Goal: Task Accomplishment & Management: Use online tool/utility

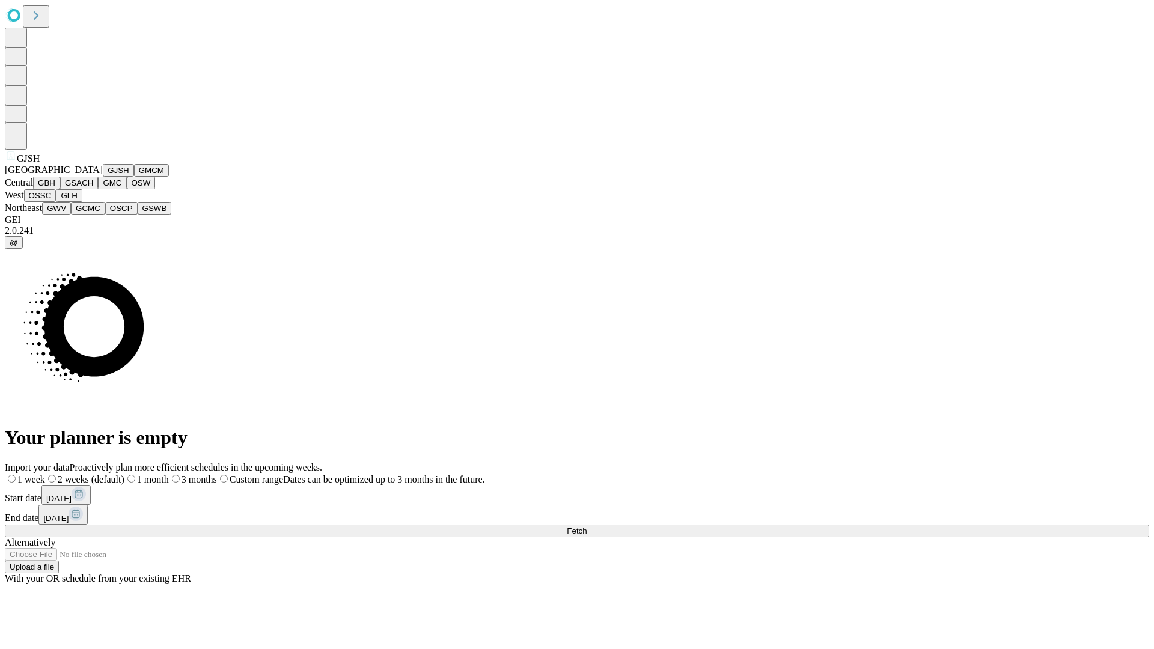
click at [103, 177] on button "GJSH" at bounding box center [118, 170] width 31 height 13
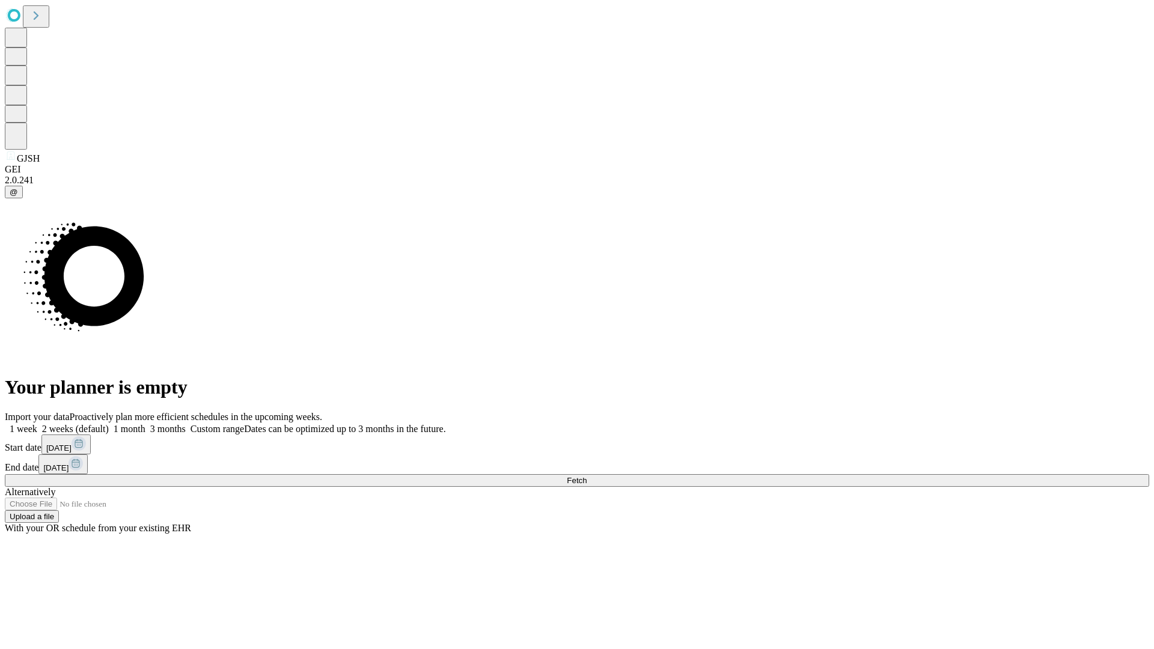
click at [145, 424] on label "1 month" at bounding box center [127, 429] width 37 height 10
click at [587, 476] on span "Fetch" at bounding box center [577, 480] width 20 height 9
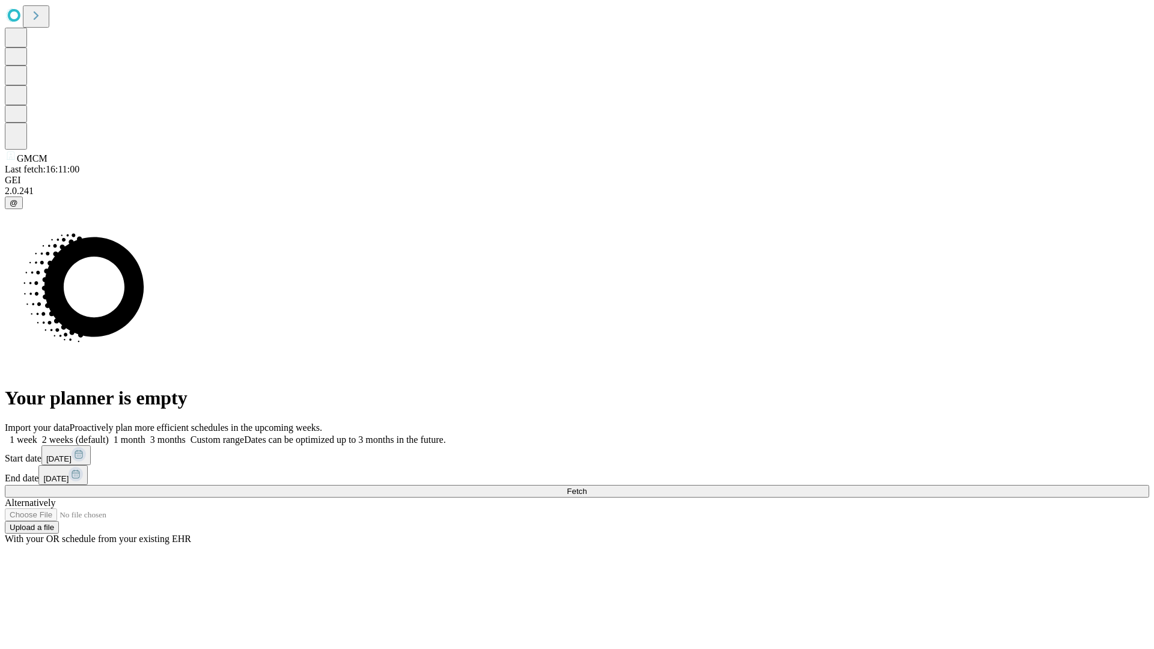
click at [145, 434] on label "1 month" at bounding box center [127, 439] width 37 height 10
click at [587, 487] on span "Fetch" at bounding box center [577, 491] width 20 height 9
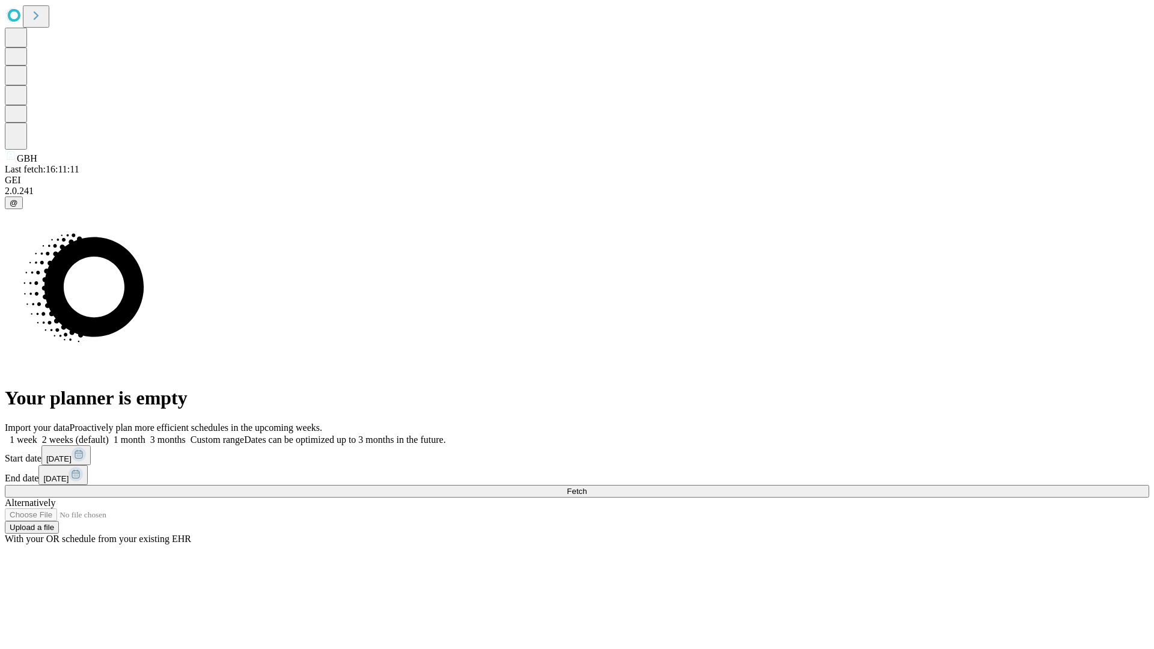
click at [145, 434] on label "1 month" at bounding box center [127, 439] width 37 height 10
click at [587, 487] on span "Fetch" at bounding box center [577, 491] width 20 height 9
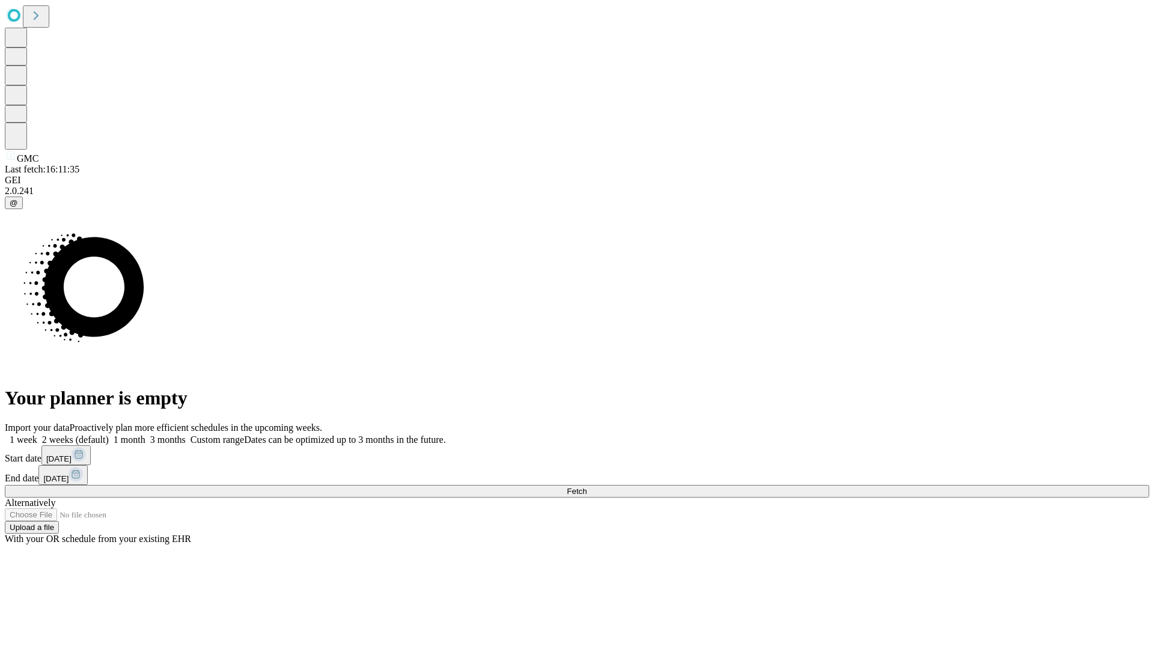
click at [587, 487] on span "Fetch" at bounding box center [577, 491] width 20 height 9
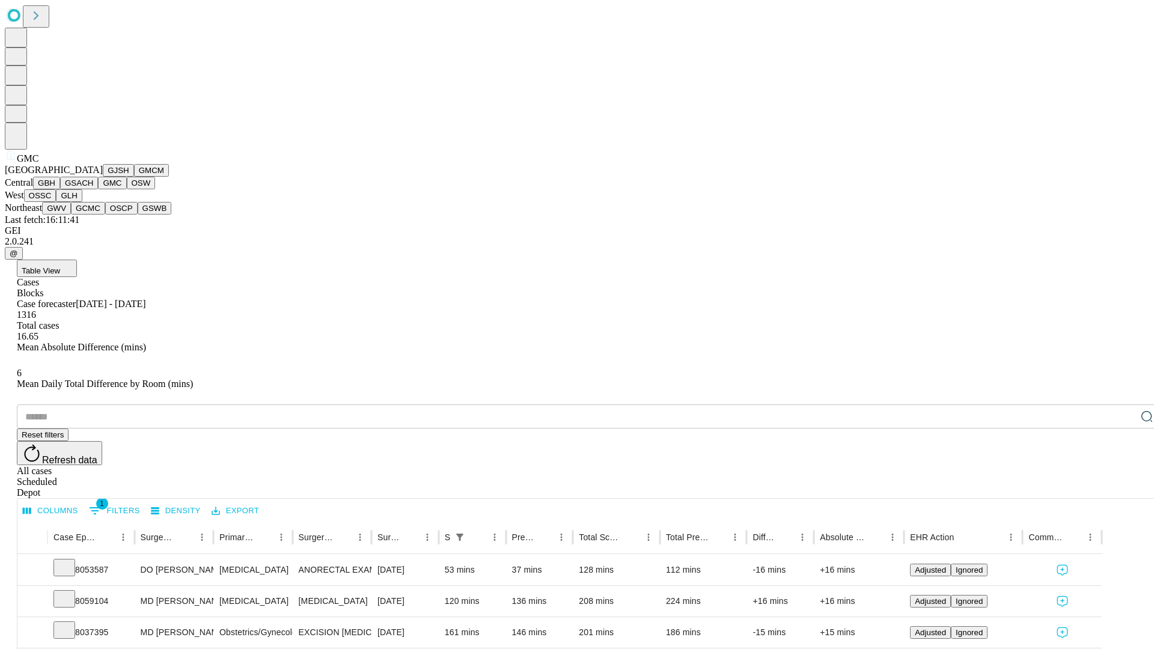
click at [127, 189] on button "OSW" at bounding box center [141, 183] width 29 height 13
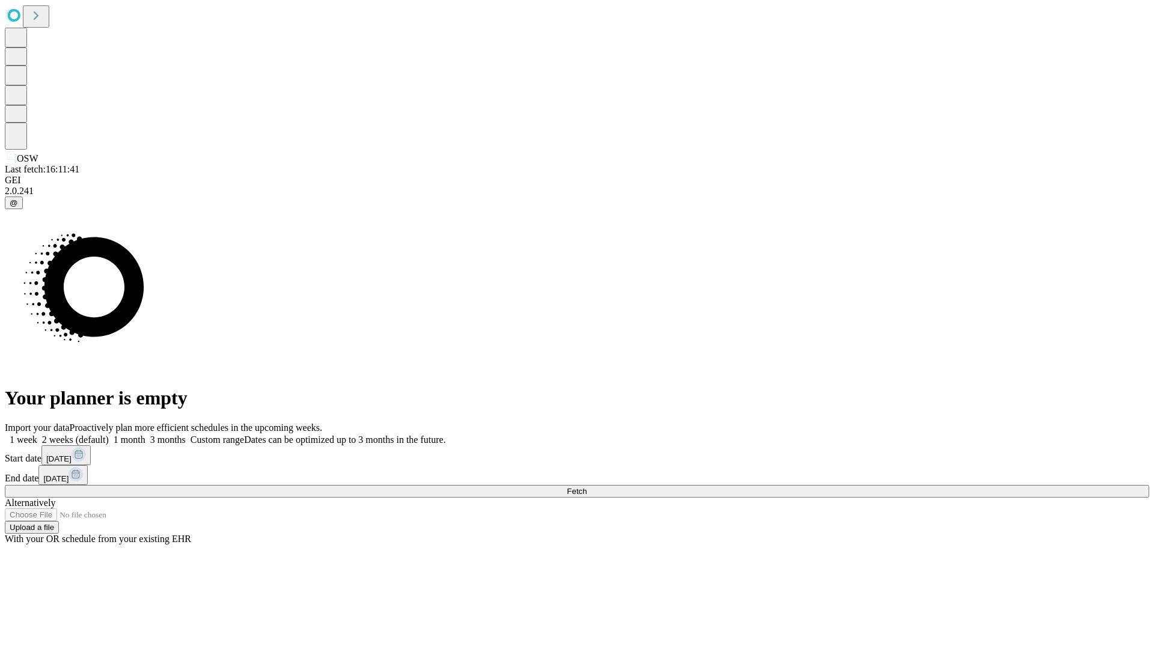
click at [145, 434] on label "1 month" at bounding box center [127, 439] width 37 height 10
click at [587, 487] on span "Fetch" at bounding box center [577, 491] width 20 height 9
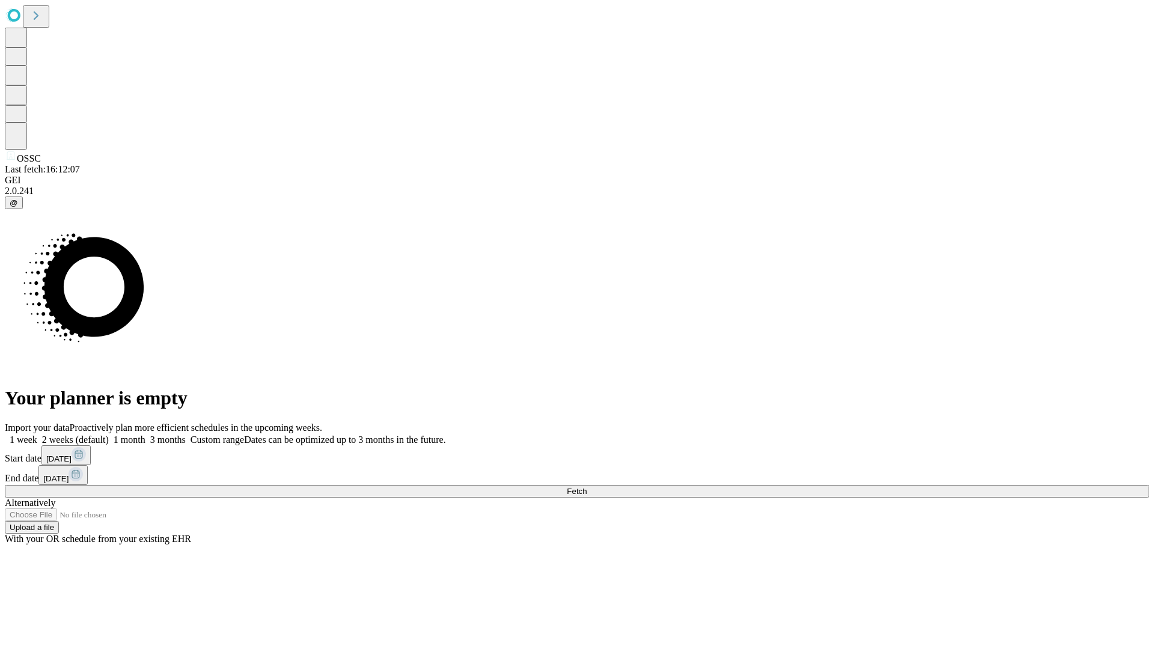
click at [587, 487] on span "Fetch" at bounding box center [577, 491] width 20 height 9
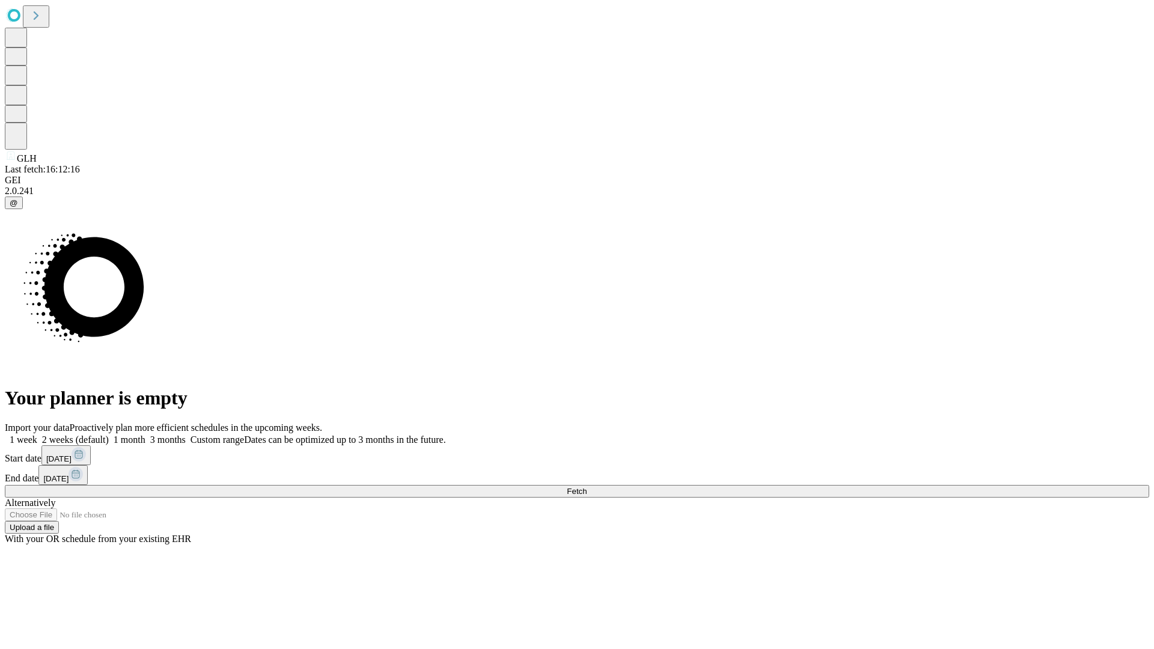
click at [145, 434] on label "1 month" at bounding box center [127, 439] width 37 height 10
click at [587, 487] on span "Fetch" at bounding box center [577, 491] width 20 height 9
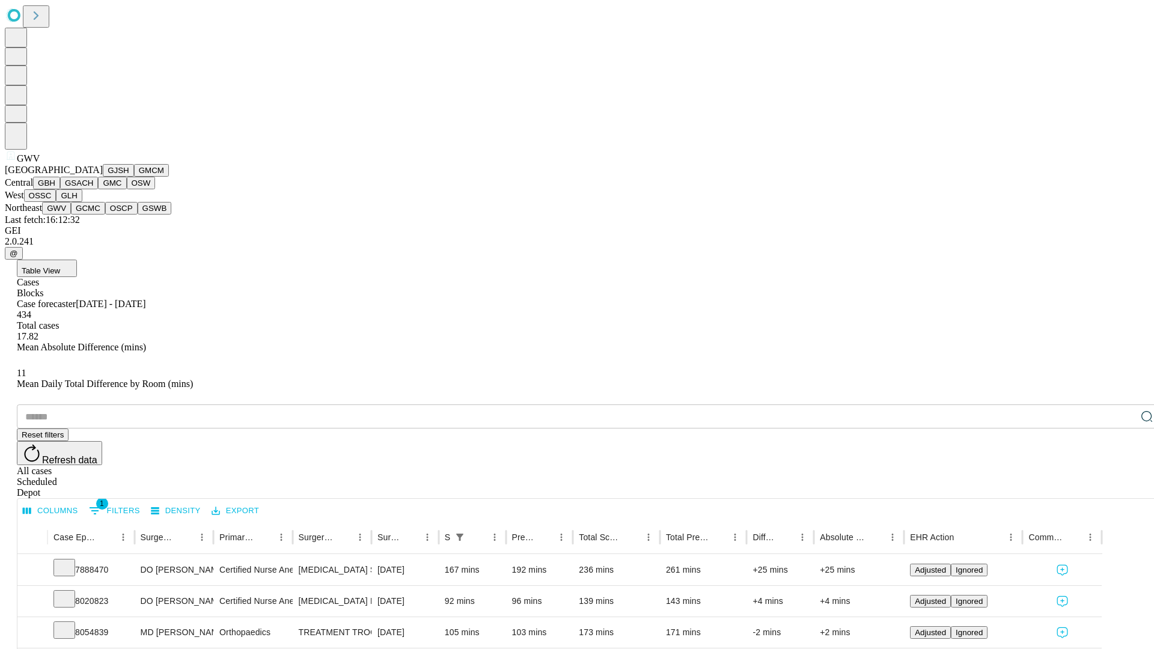
click at [93, 215] on button "GCMC" at bounding box center [88, 208] width 34 height 13
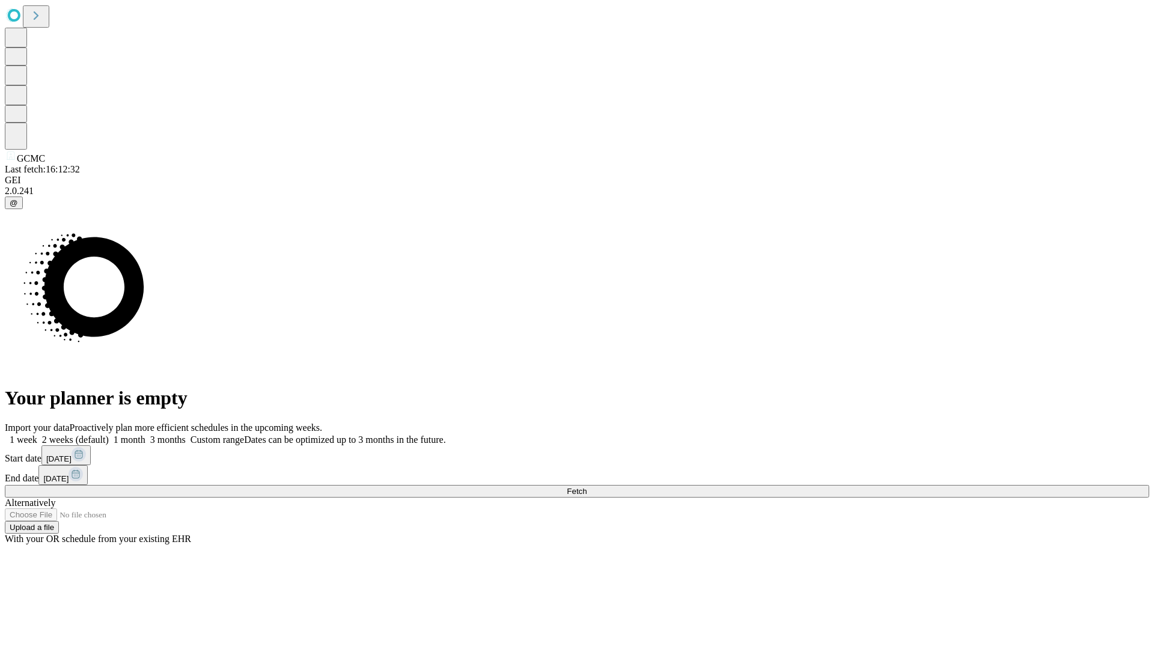
click at [145, 434] on label "1 month" at bounding box center [127, 439] width 37 height 10
click at [587, 487] on span "Fetch" at bounding box center [577, 491] width 20 height 9
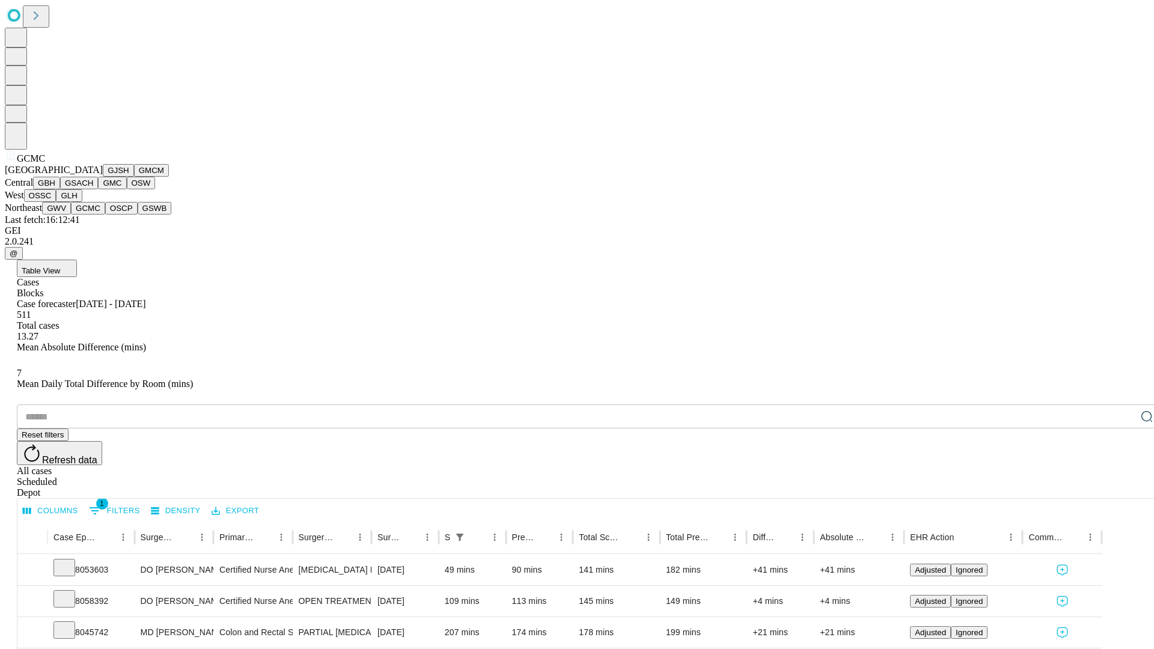
click at [105, 215] on button "OSCP" at bounding box center [121, 208] width 32 height 13
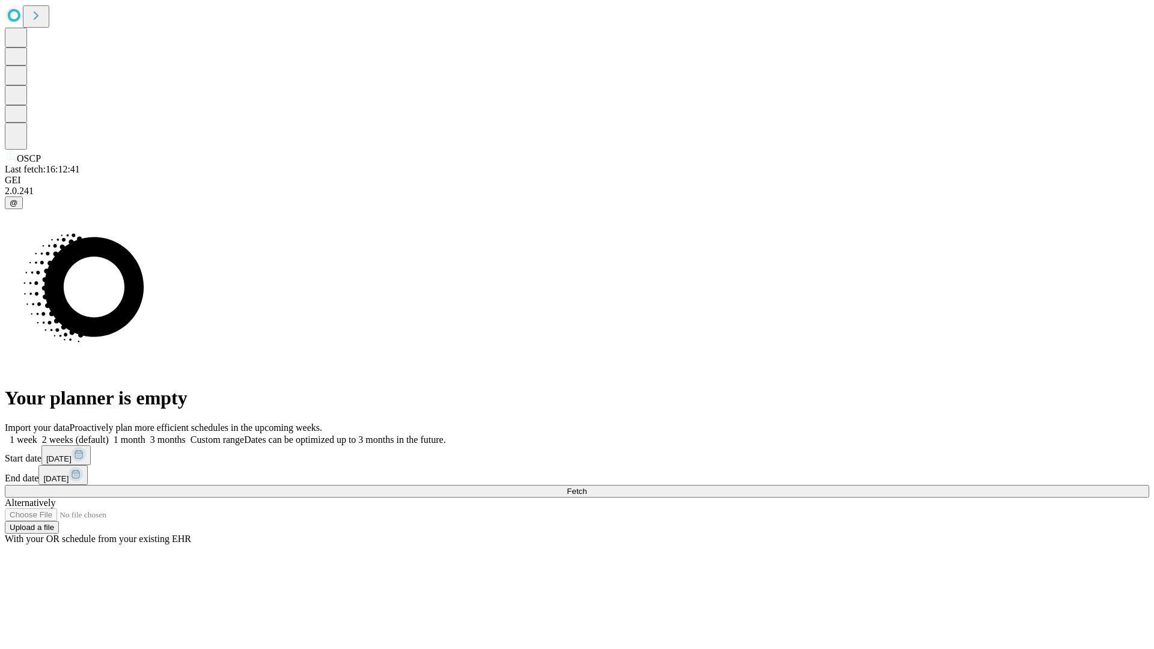
click at [145, 434] on label "1 month" at bounding box center [127, 439] width 37 height 10
click at [587, 487] on span "Fetch" at bounding box center [577, 491] width 20 height 9
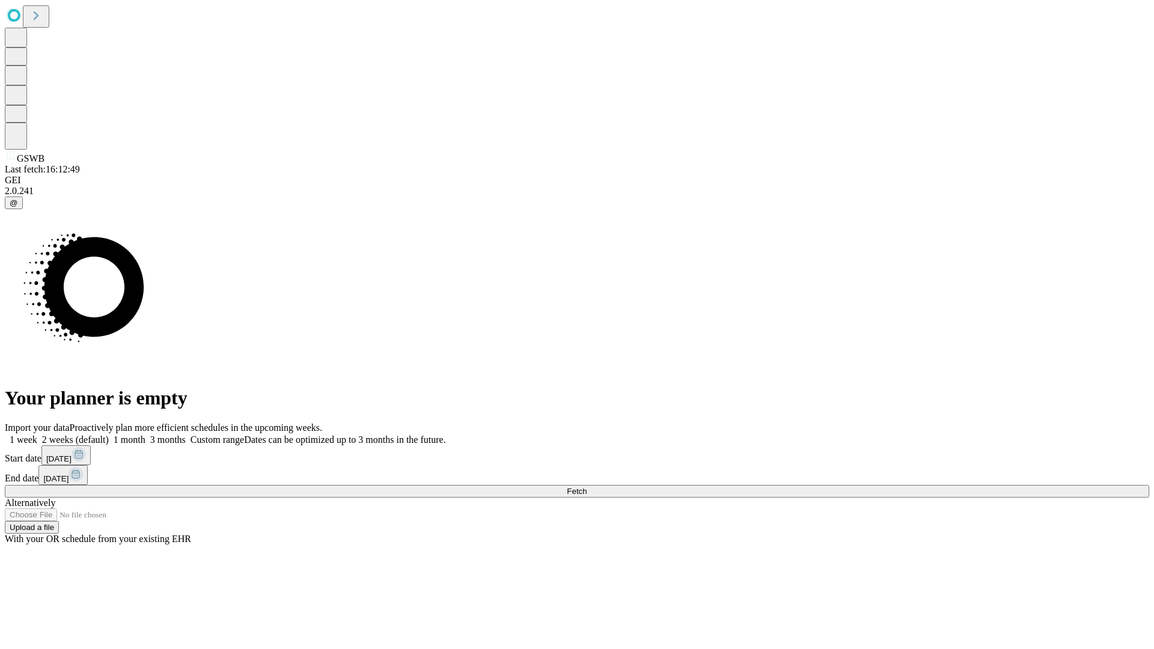
click at [145, 434] on label "1 month" at bounding box center [127, 439] width 37 height 10
click at [587, 487] on span "Fetch" at bounding box center [577, 491] width 20 height 9
